Goal: Task Accomplishment & Management: Use online tool/utility

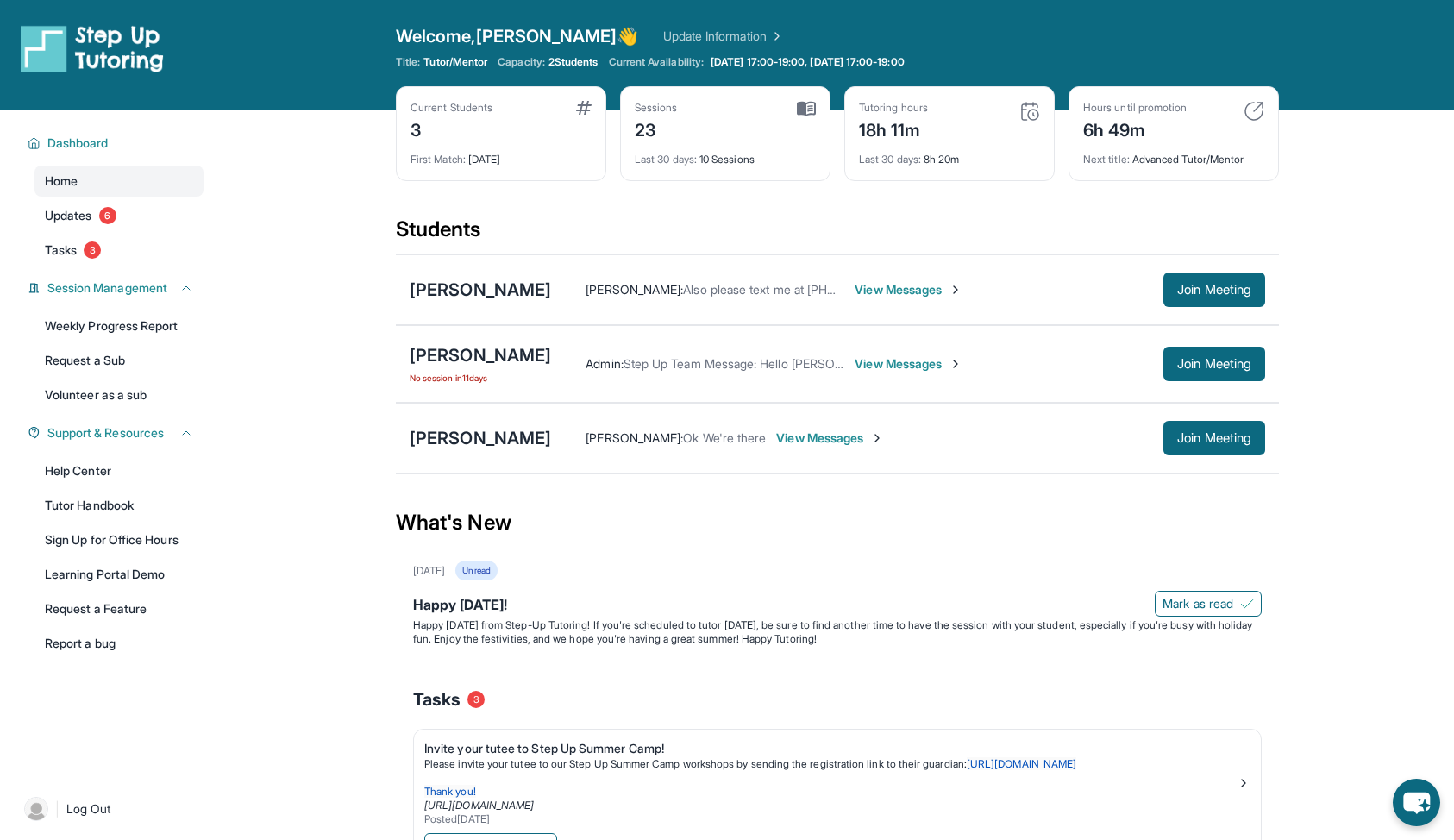
click at [909, 152] on div "Last 30 days : 8h 20m" at bounding box center [949, 154] width 182 height 24
click at [901, 135] on div "18h 11m" at bounding box center [894, 129] width 69 height 28
click at [864, 291] on span "View Messages" at bounding box center [909, 289] width 108 height 17
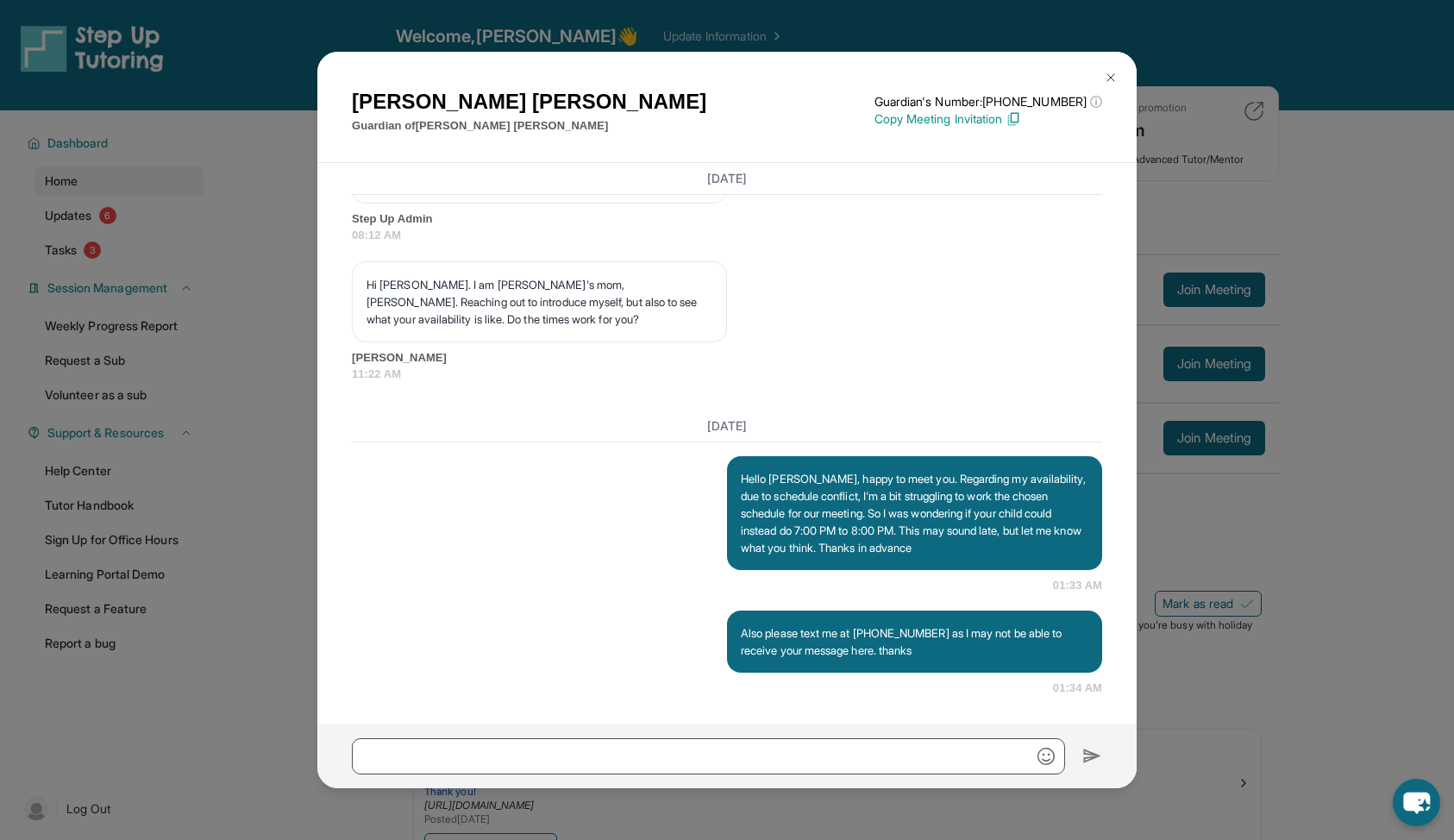
scroll to position [1140, 0]
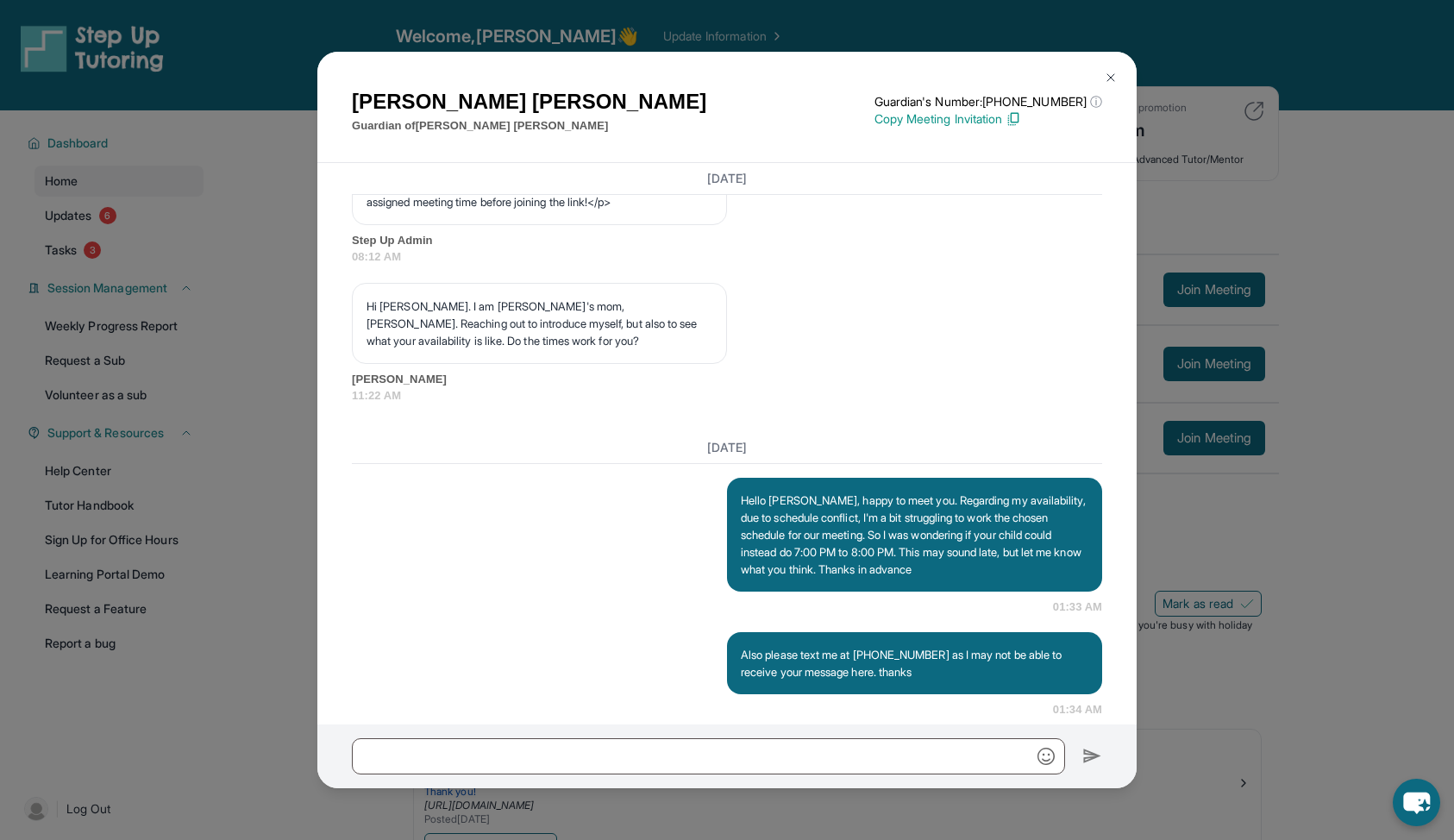
click at [1366, 654] on div "[PERSON_NAME] Guardian of [PERSON_NAME] Guardian's Number: [PHONE_NUMBER] ⓘ Thi…" at bounding box center [727, 420] width 1454 height 840
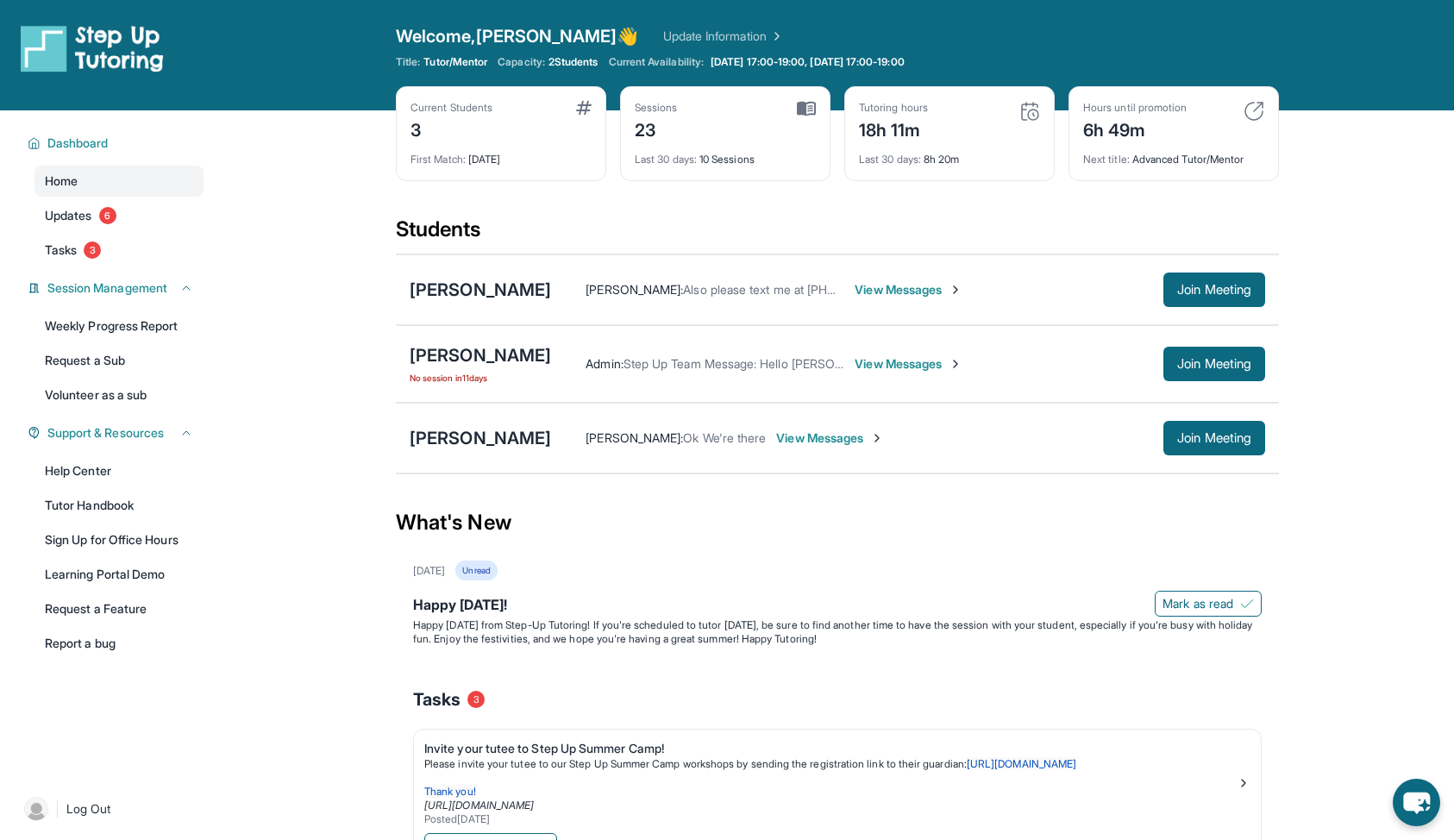
click at [617, 292] on span "[PERSON_NAME] :" at bounding box center [634, 289] width 97 height 15
click at [1227, 285] on span "Join Meeting" at bounding box center [1214, 290] width 74 height 10
click at [339, 298] on main "Current Students 3 First Match : [DATE] Sessions 23 Last 30 days : 10 Sessions …" at bounding box center [838, 654] width 1234 height 1088
click at [146, 503] on link "Tutor Handbook" at bounding box center [119, 505] width 169 height 31
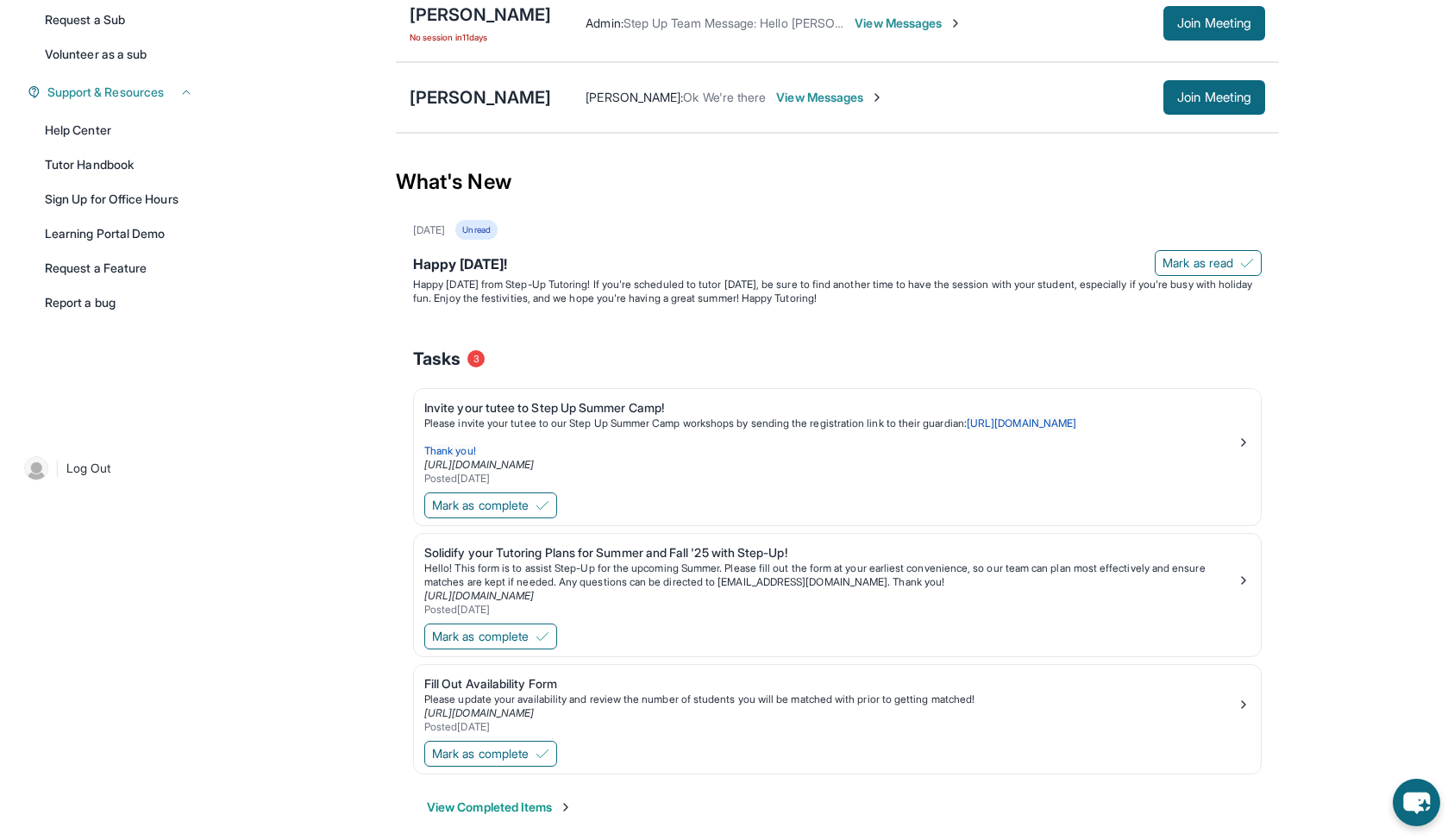
scroll to position [333, 0]
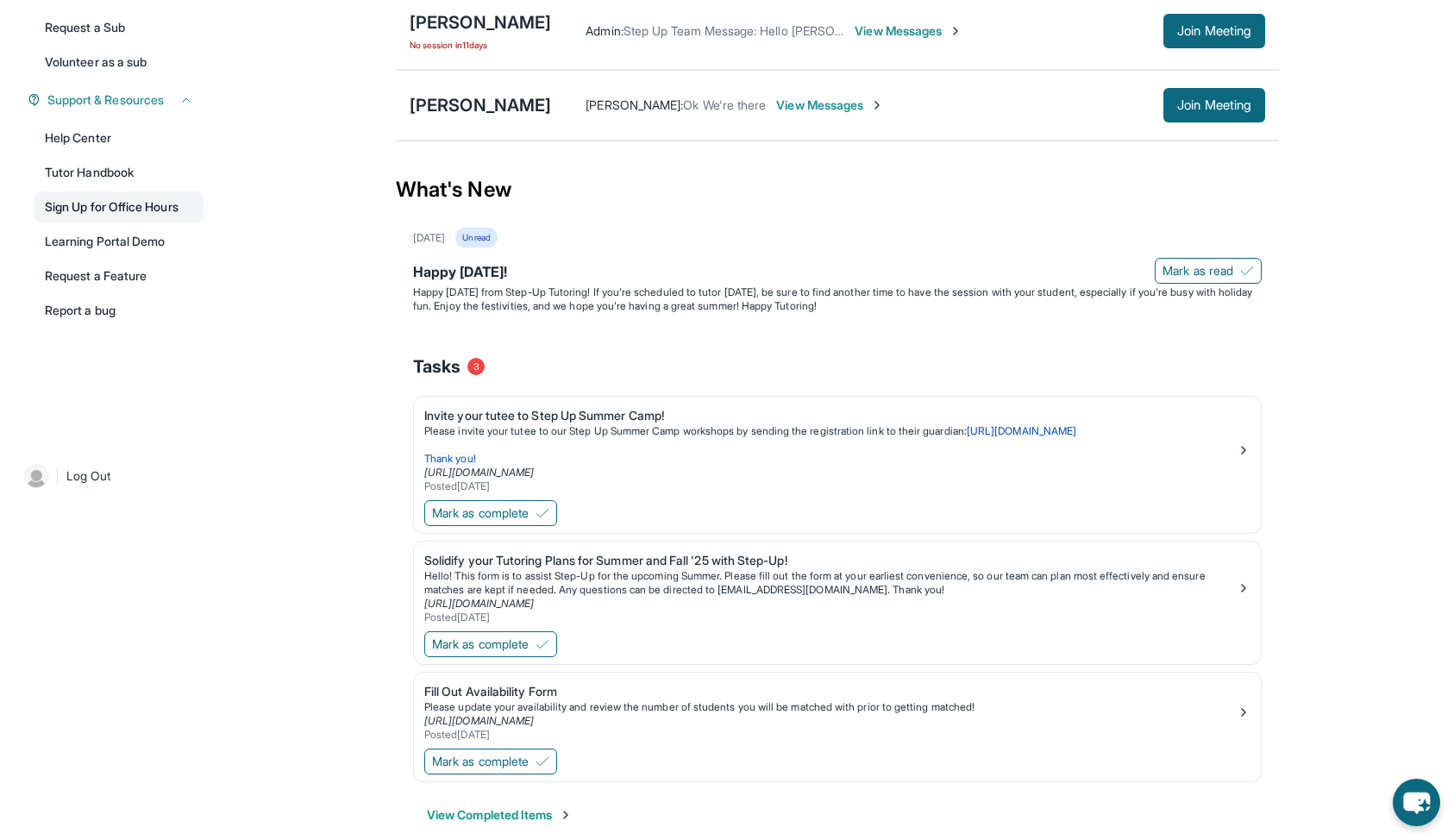
click at [143, 203] on link "Sign Up for Office Hours" at bounding box center [119, 206] width 169 height 31
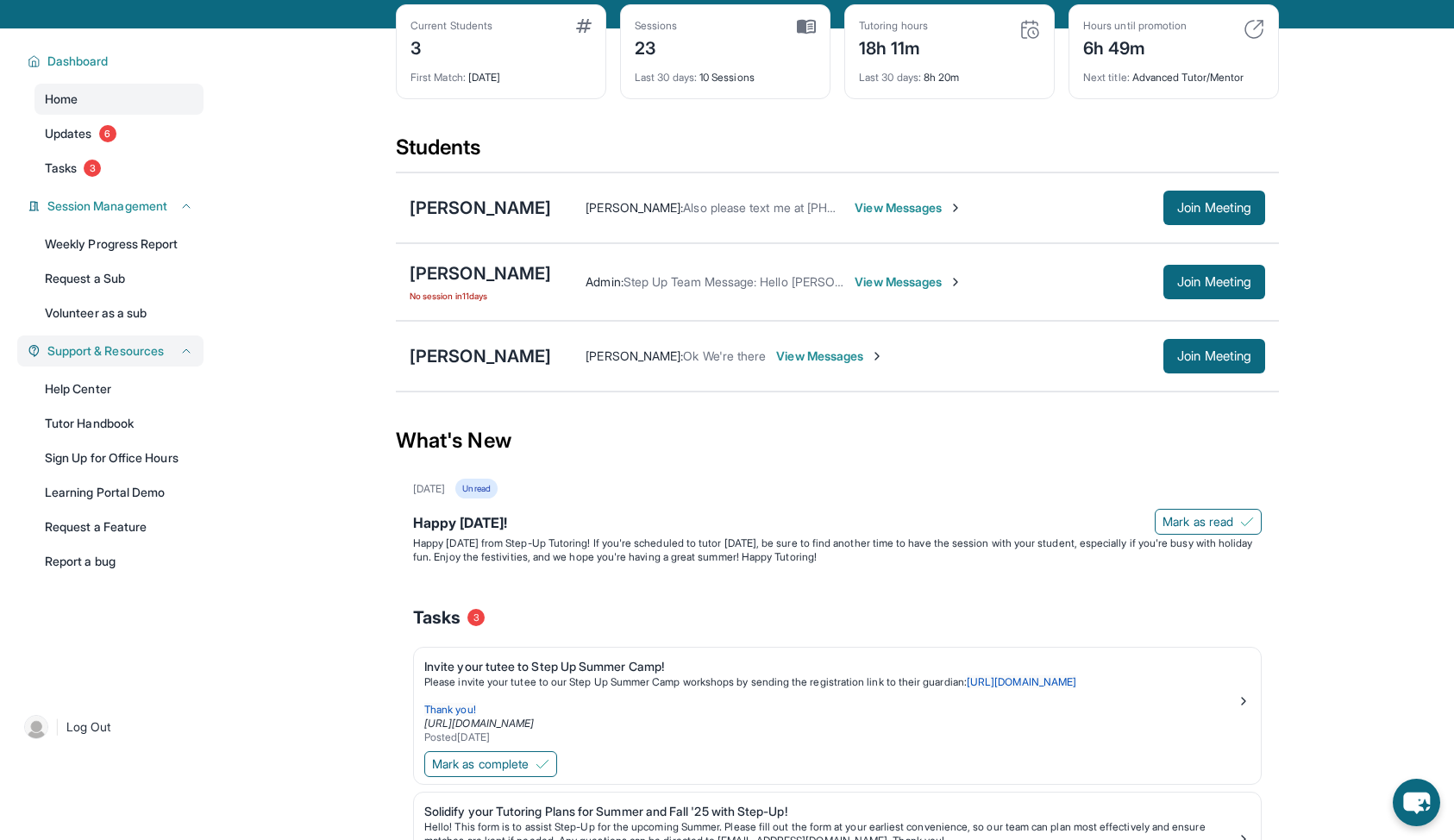
scroll to position [41, 0]
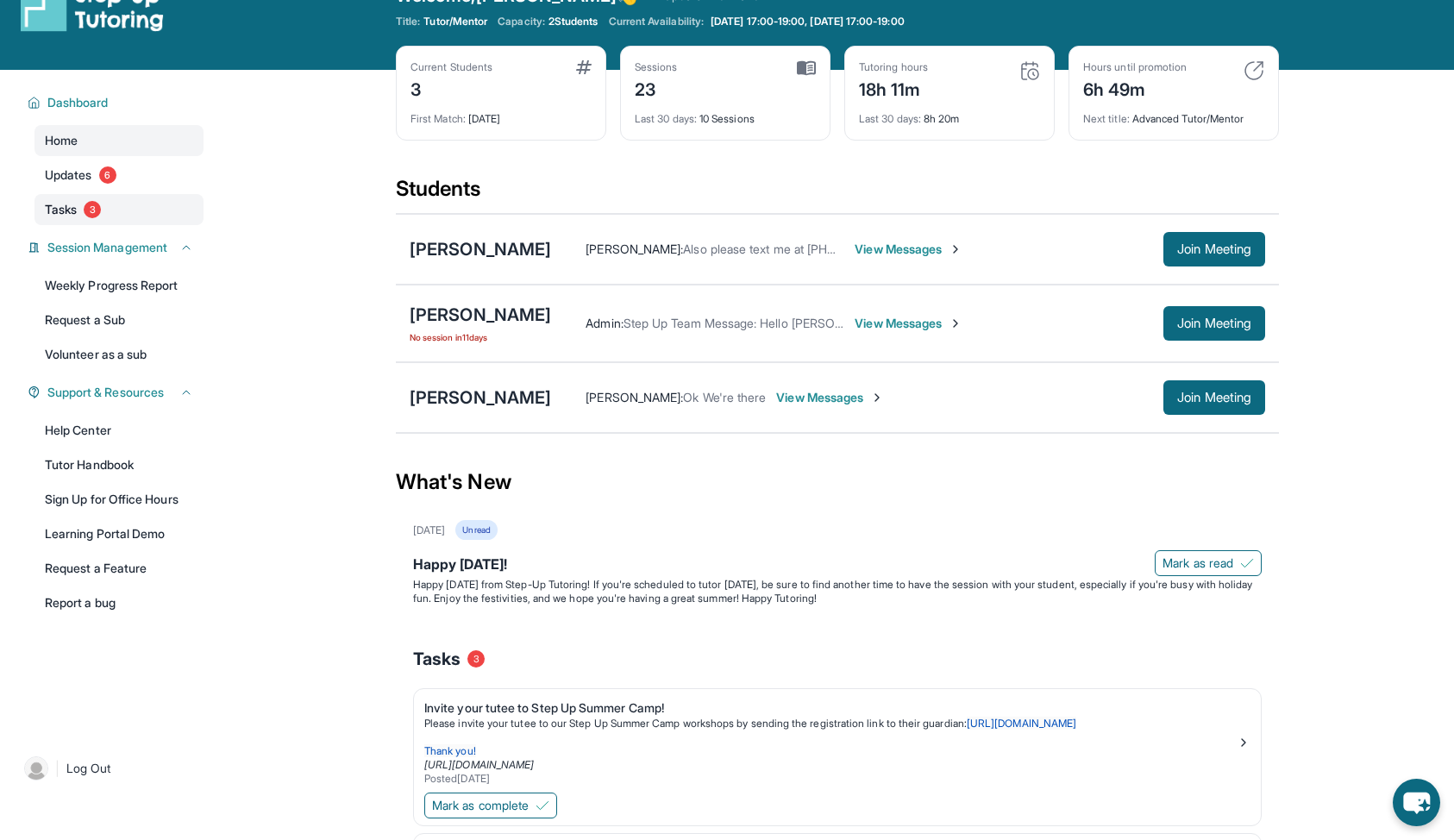
click at [109, 201] on link "Tasks 3" at bounding box center [119, 209] width 169 height 31
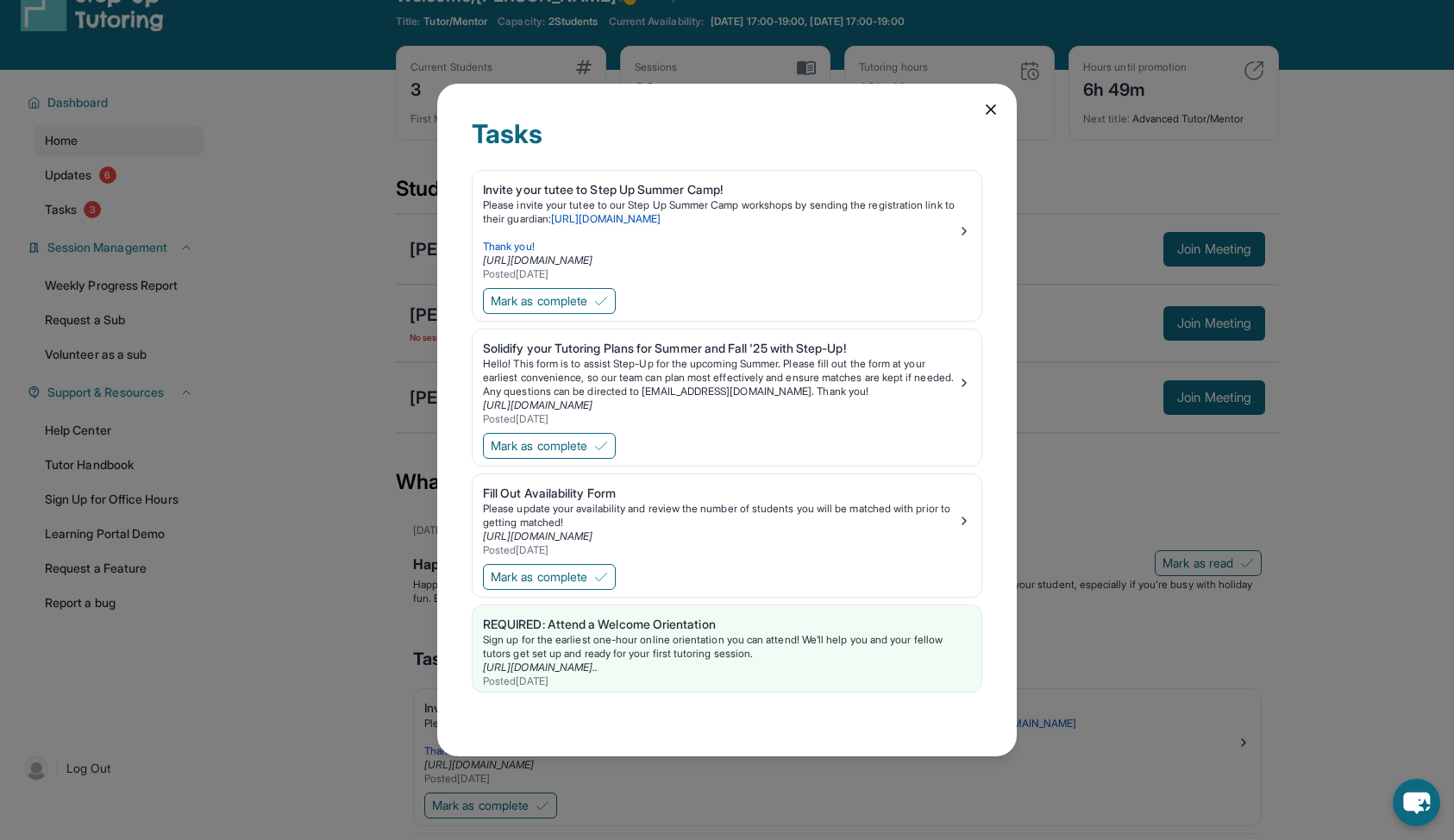
click at [980, 65] on div "Tasks Invite your tutee to Step Up Summer Camp! Please invite your tutee to our…" at bounding box center [727, 420] width 1454 height 840
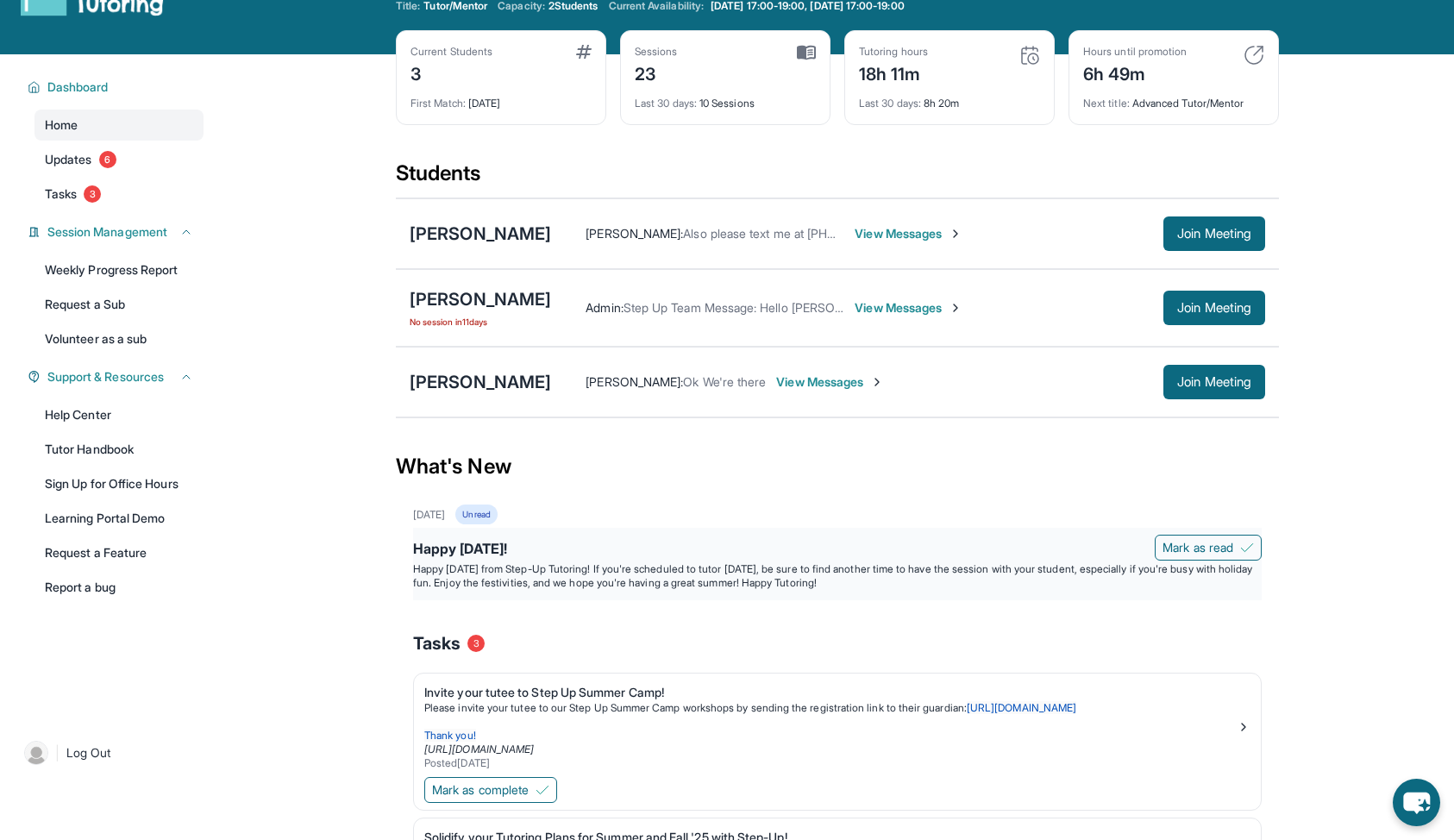
scroll to position [0, 0]
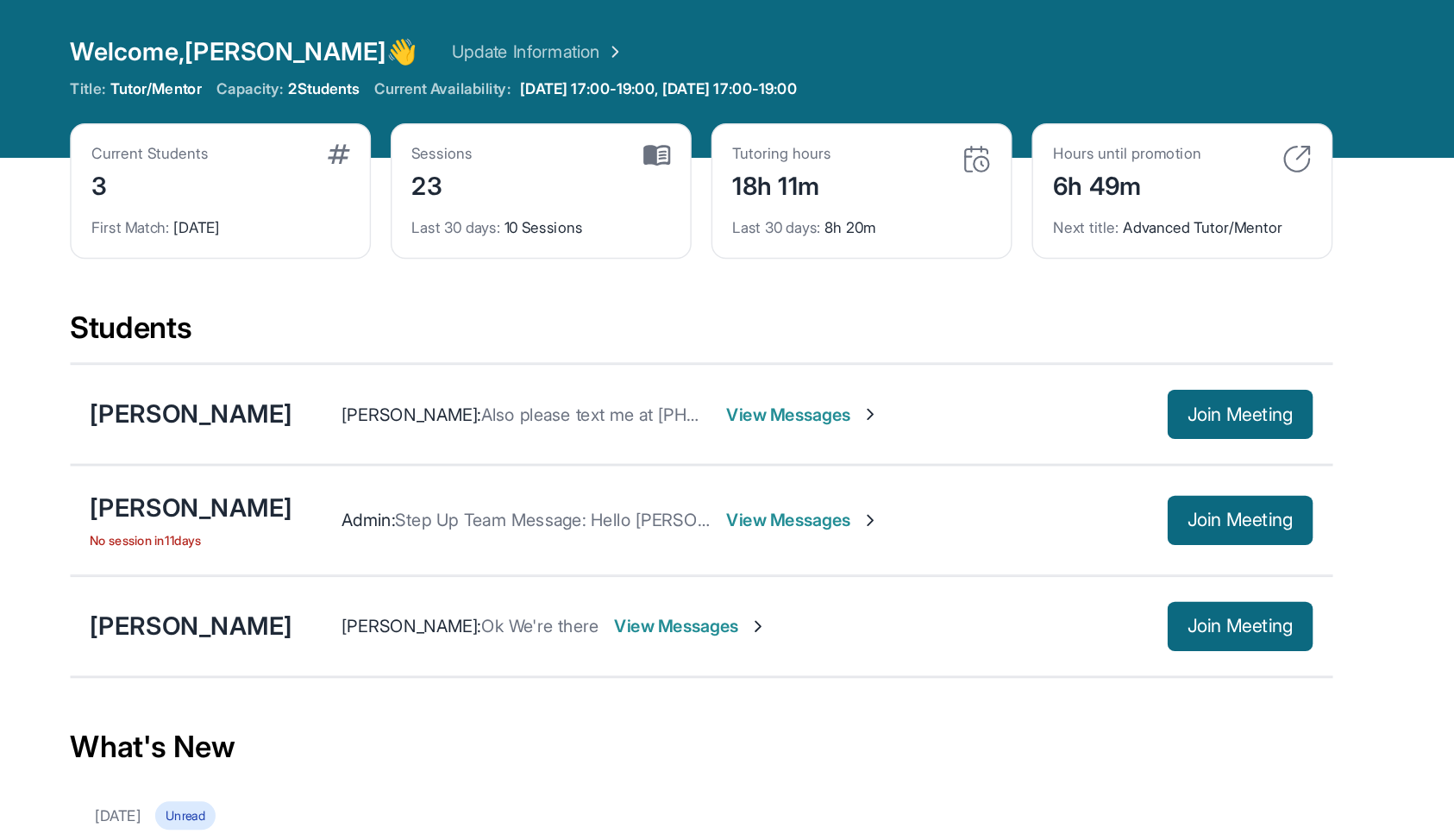
click at [1251, 109] on img at bounding box center [1254, 111] width 21 height 21
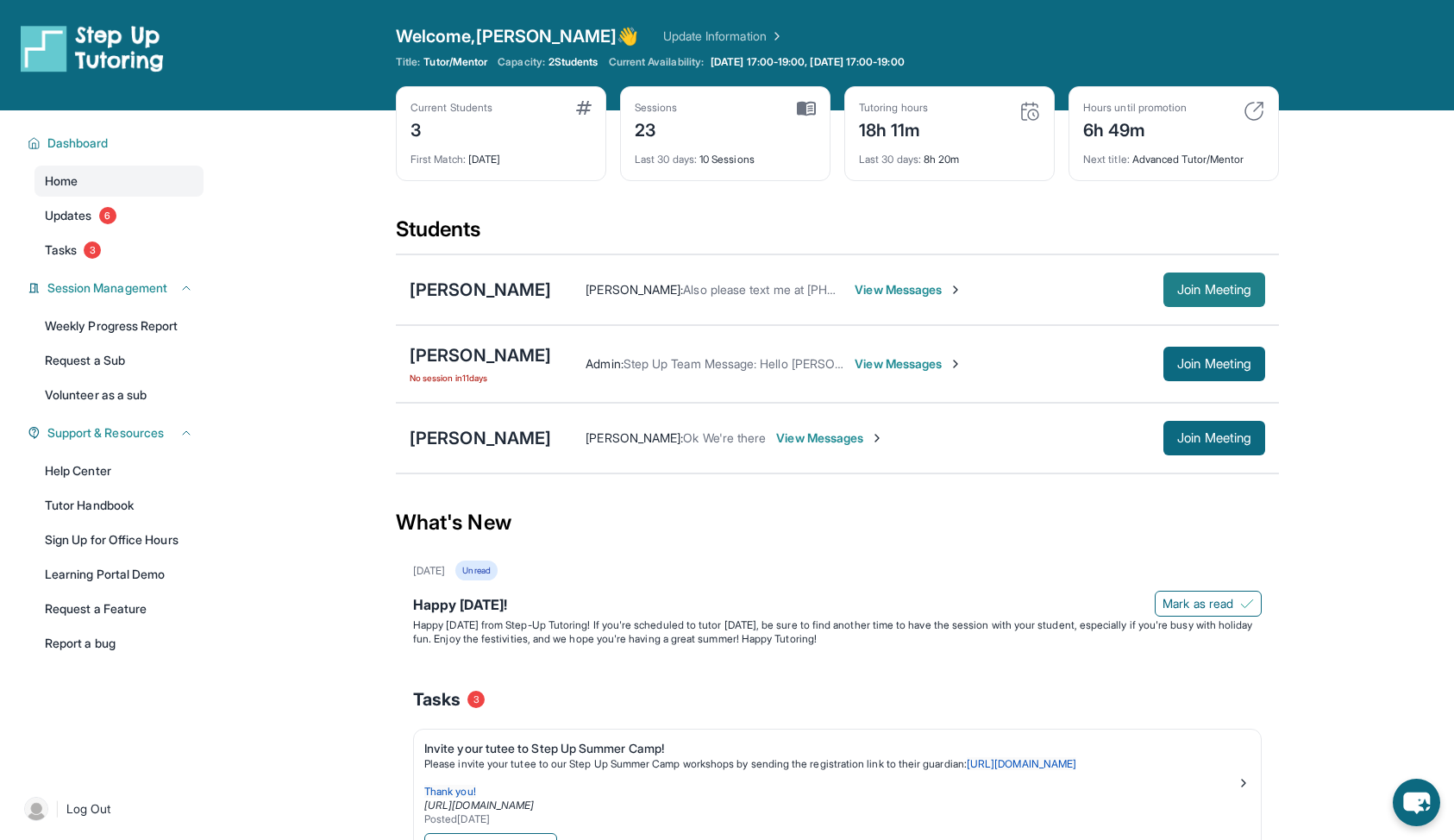
click at [1207, 301] on button "Join Meeting" at bounding box center [1214, 290] width 102 height 35
